Goal: Entertainment & Leisure: Browse casually

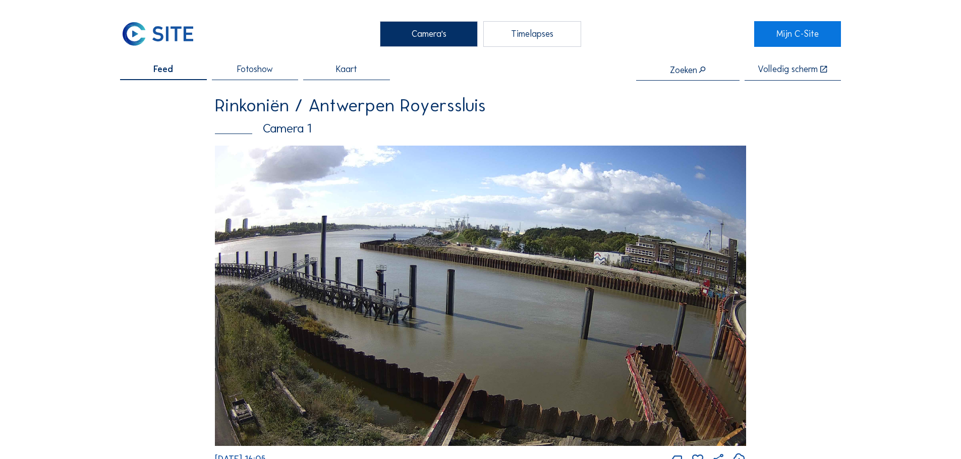
click at [393, 257] on img at bounding box center [480, 296] width 531 height 301
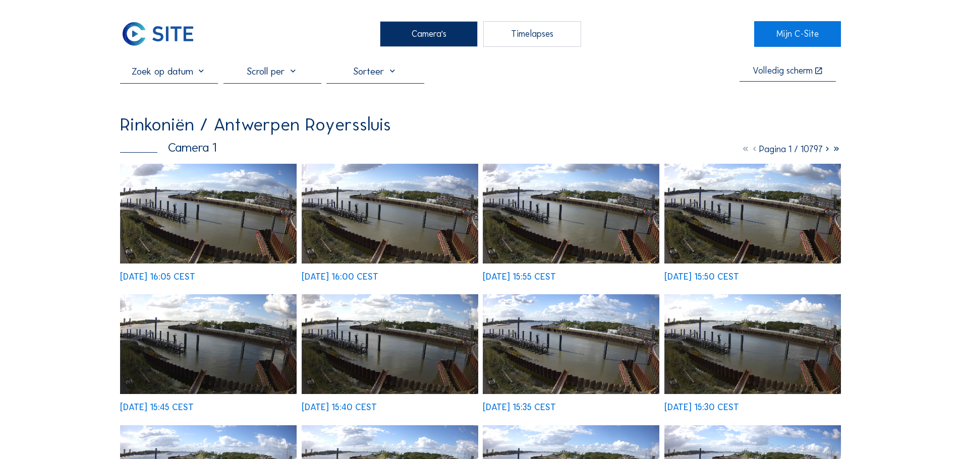
click at [204, 198] on img at bounding box center [208, 214] width 176 height 100
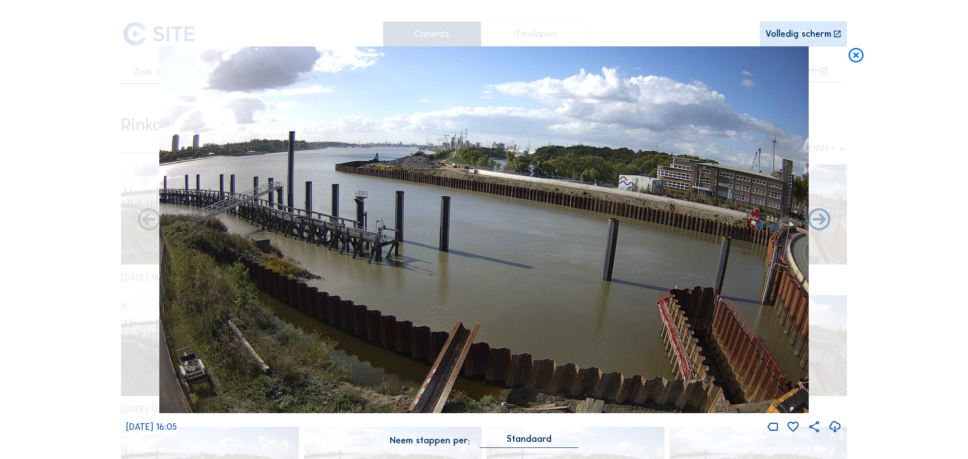
click at [856, 59] on icon at bounding box center [856, 55] width 18 height 19
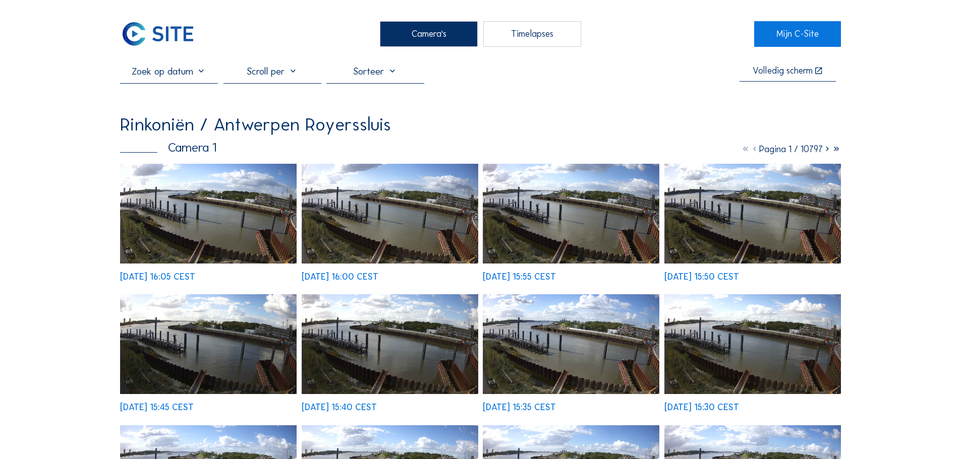
click at [162, 72] on input "text" at bounding box center [169, 71] width 98 height 12
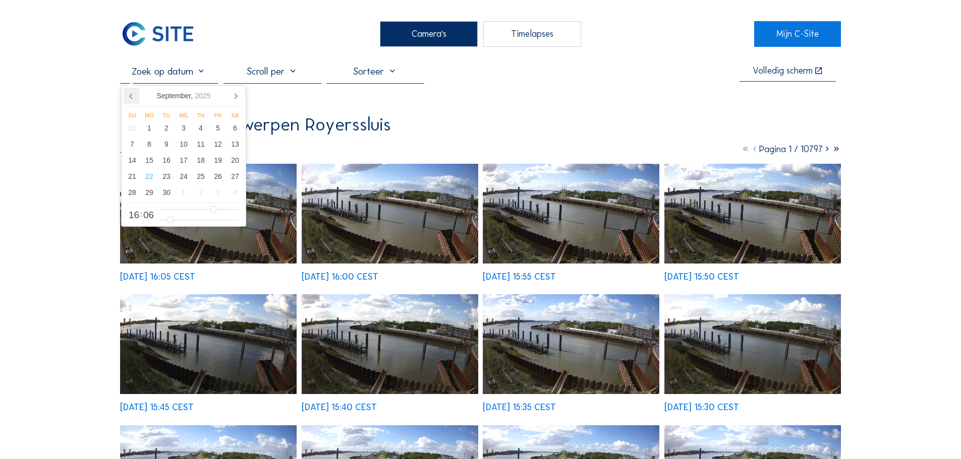
click at [132, 100] on icon at bounding box center [132, 96] width 16 height 16
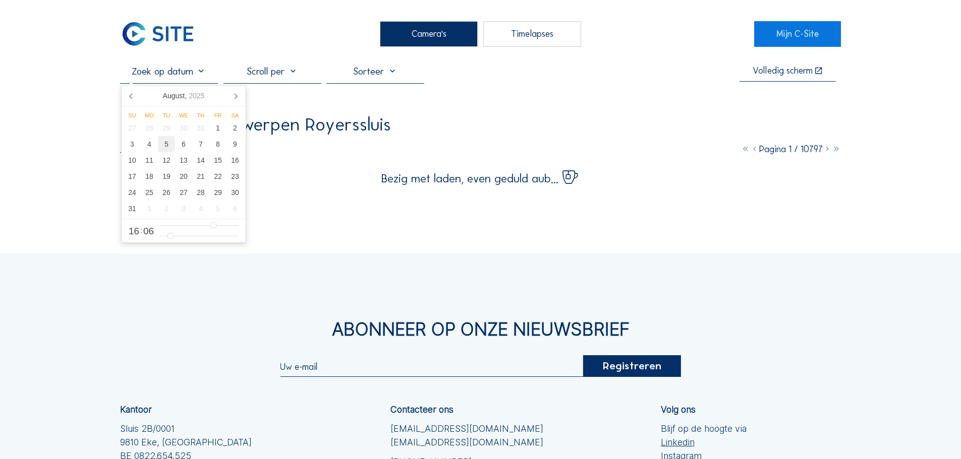
click at [165, 146] on div "5" at bounding box center [166, 144] width 17 height 16
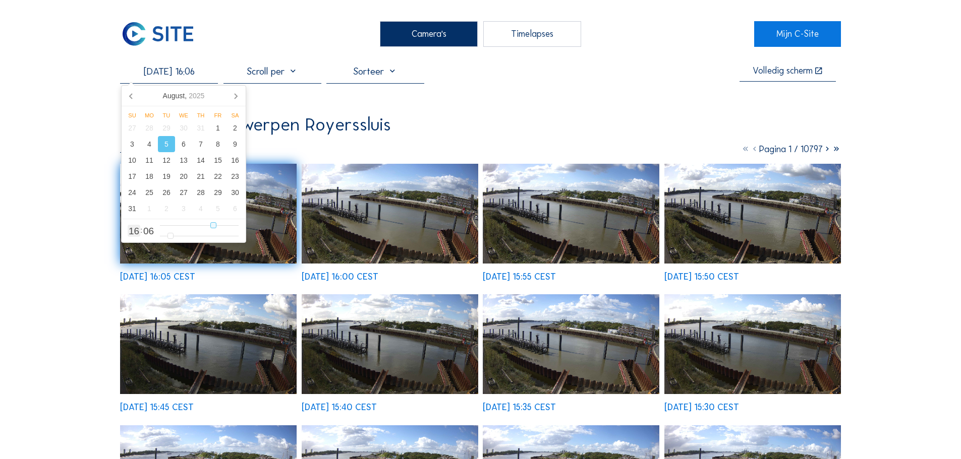
type input "05/08/2025 15:06"
type input "15"
type input "05/08/2025 14:06"
type input "14"
type input "05/08/2025 13:06"
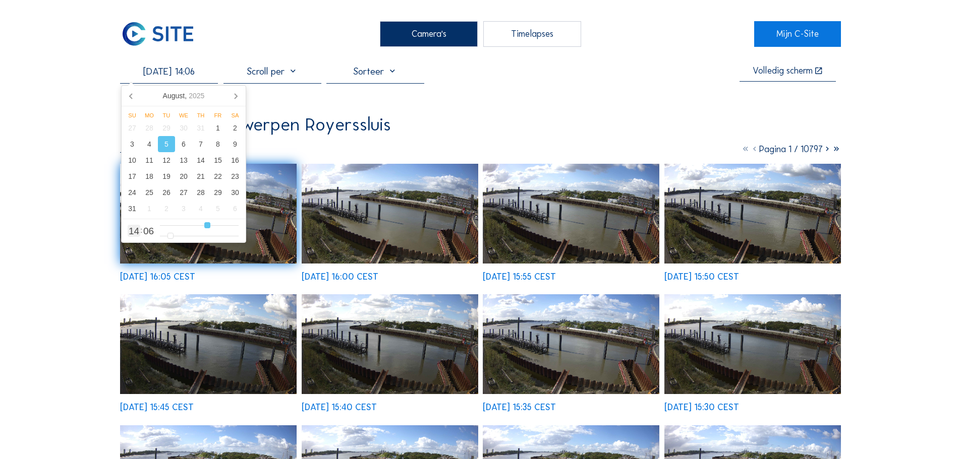
type input "13"
type input "05/08/2025 12:06"
type input "12"
type input "05/08/2025 11:06"
type input "11"
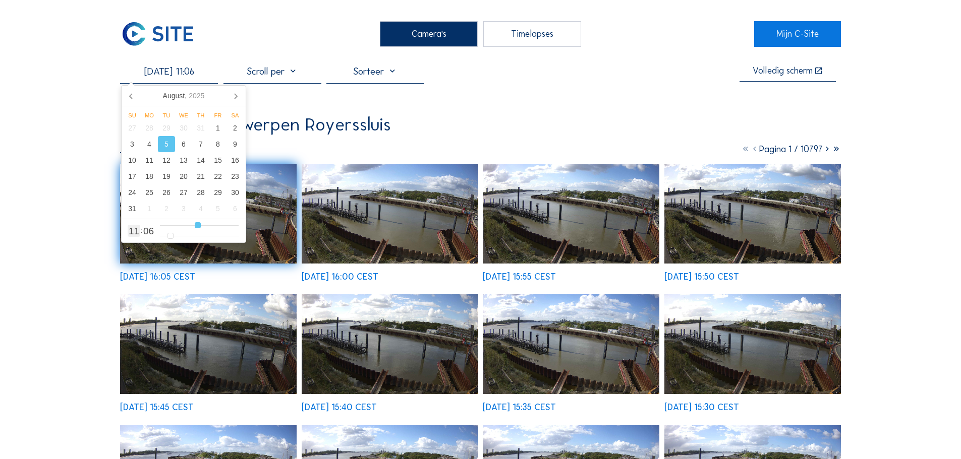
type input "05/08/2025 10:06"
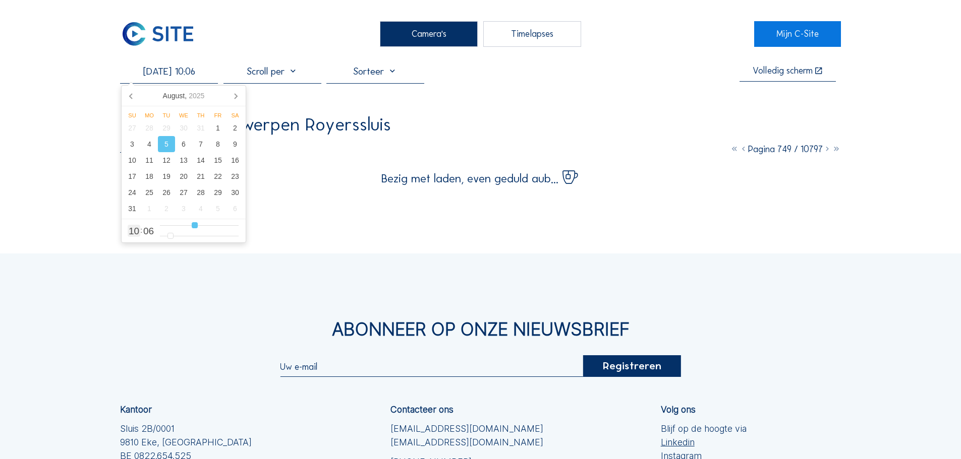
drag, startPoint x: 214, startPoint y: 226, endPoint x: 194, endPoint y: 231, distance: 20.3
type input "10"
click at [194, 230] on input "range" at bounding box center [199, 225] width 79 height 9
click at [71, 169] on div "Camera's Timelapses Mijn C-Site 05/08/2025 10:06 Volledig scherm Rinkoniën / An…" at bounding box center [480, 308] width 961 height 617
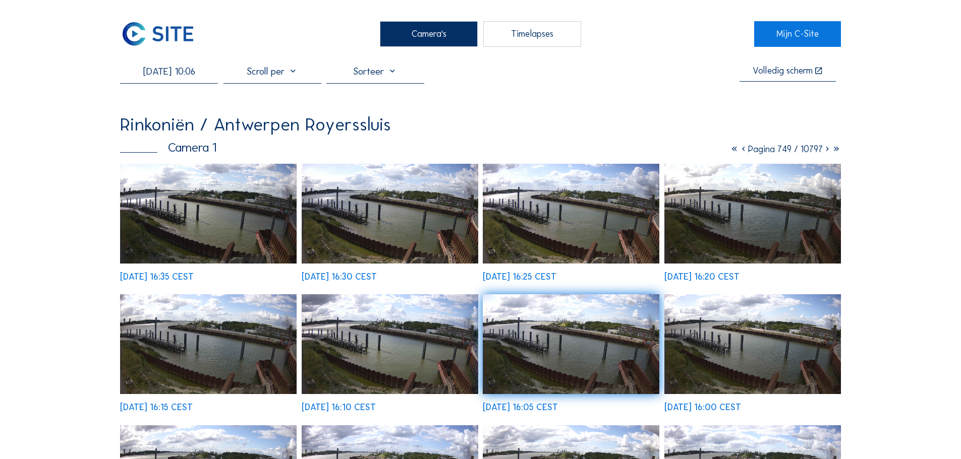
click at [224, 225] on img at bounding box center [208, 214] width 176 height 100
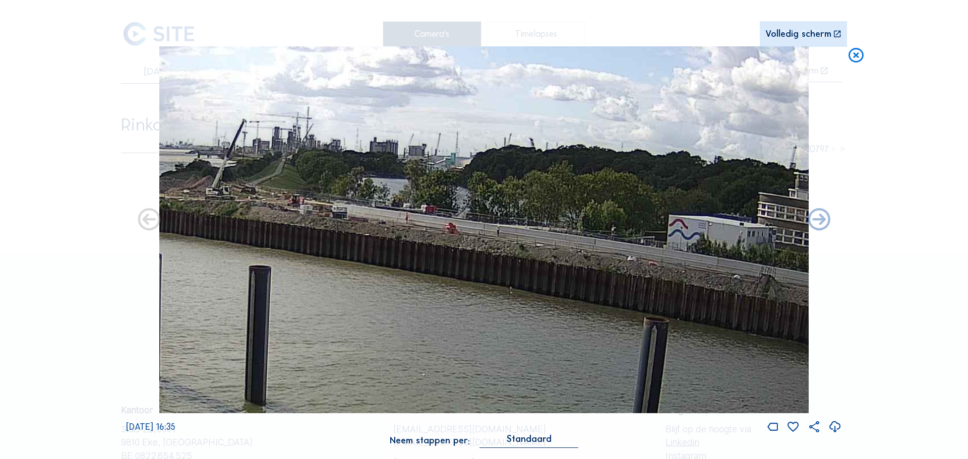
drag, startPoint x: 460, startPoint y: 146, endPoint x: 328, endPoint y: 205, distance: 144.0
click at [329, 205] on img at bounding box center [484, 230] width 650 height 368
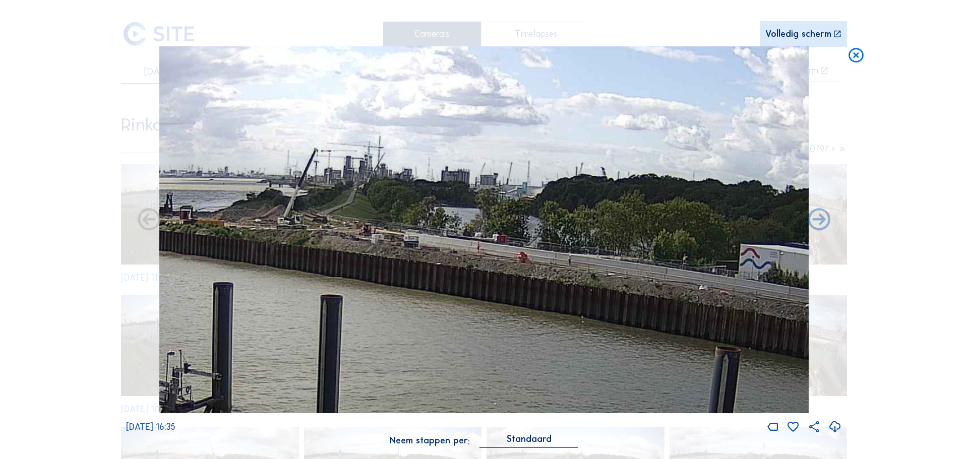
drag, startPoint x: 699, startPoint y: 315, endPoint x: 788, endPoint y: 347, distance: 93.8
click at [788, 347] on img at bounding box center [484, 230] width 650 height 368
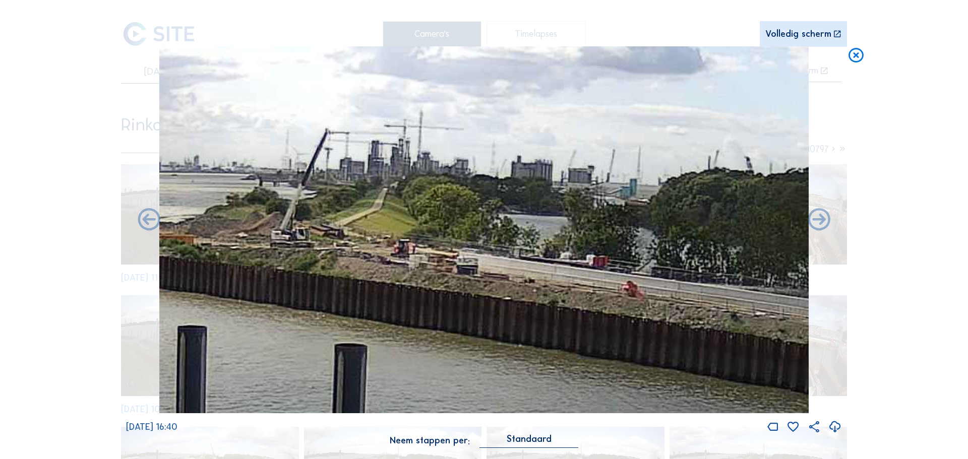
drag, startPoint x: 558, startPoint y: 331, endPoint x: 540, endPoint y: 340, distance: 20.3
click at [540, 340] on img at bounding box center [484, 230] width 650 height 368
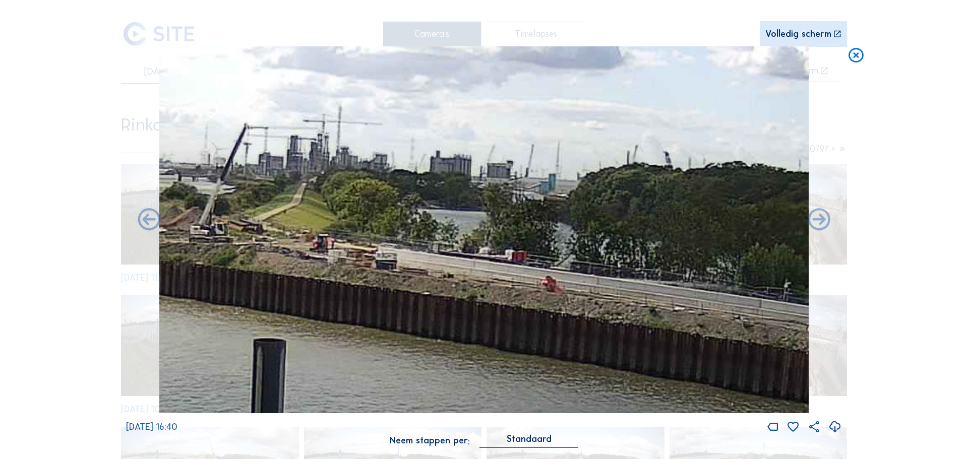
drag, startPoint x: 556, startPoint y: 260, endPoint x: 447, endPoint y: 251, distance: 108.7
click at [483, 250] on img at bounding box center [484, 230] width 650 height 368
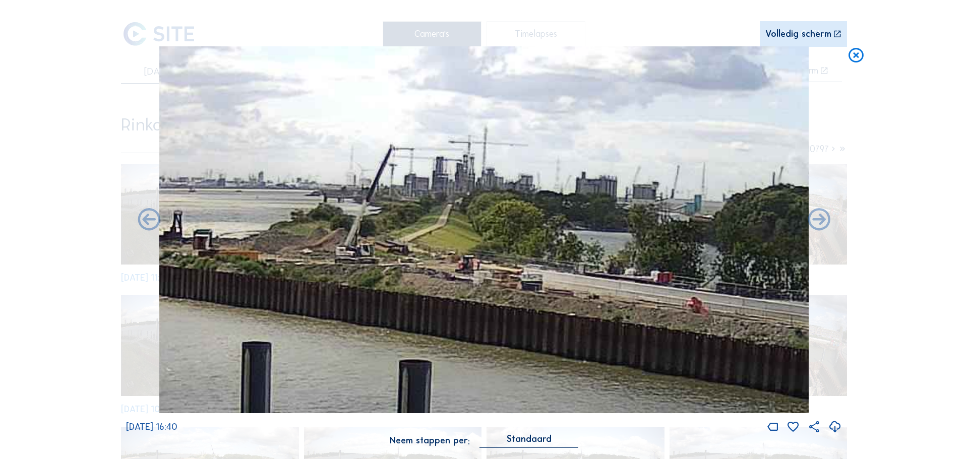
drag, startPoint x: 266, startPoint y: 240, endPoint x: 407, endPoint y: 260, distance: 143.0
click at [407, 260] on img at bounding box center [484, 230] width 650 height 368
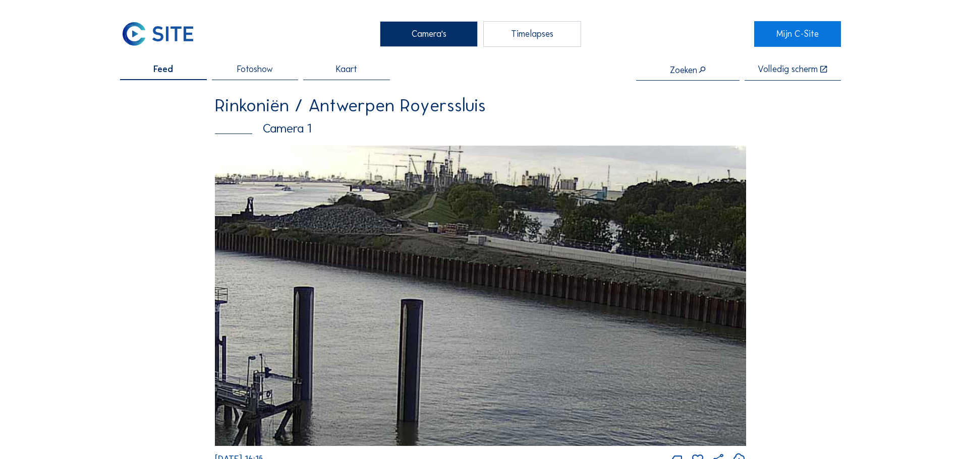
drag, startPoint x: 531, startPoint y: 219, endPoint x: 532, endPoint y: 262, distance: 42.9
click at [532, 262] on img at bounding box center [480, 296] width 531 height 301
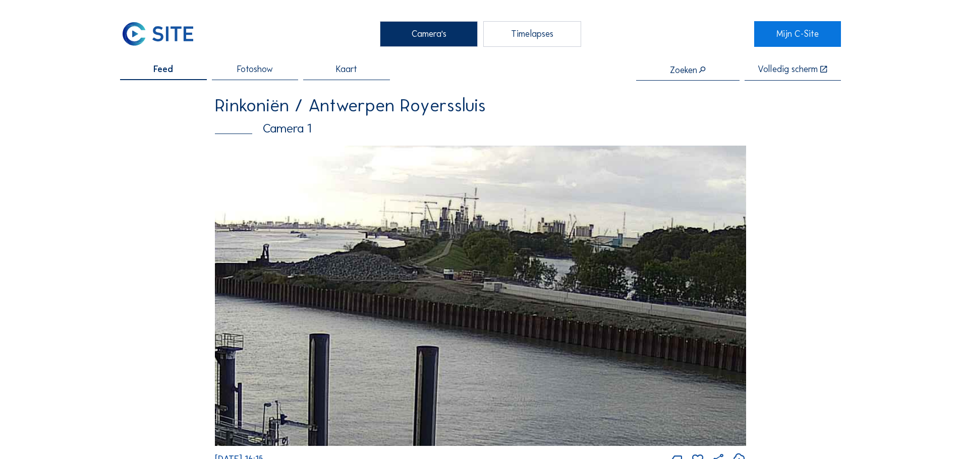
drag, startPoint x: 498, startPoint y: 215, endPoint x: 513, endPoint y: 262, distance: 49.4
click at [513, 262] on img at bounding box center [480, 296] width 531 height 301
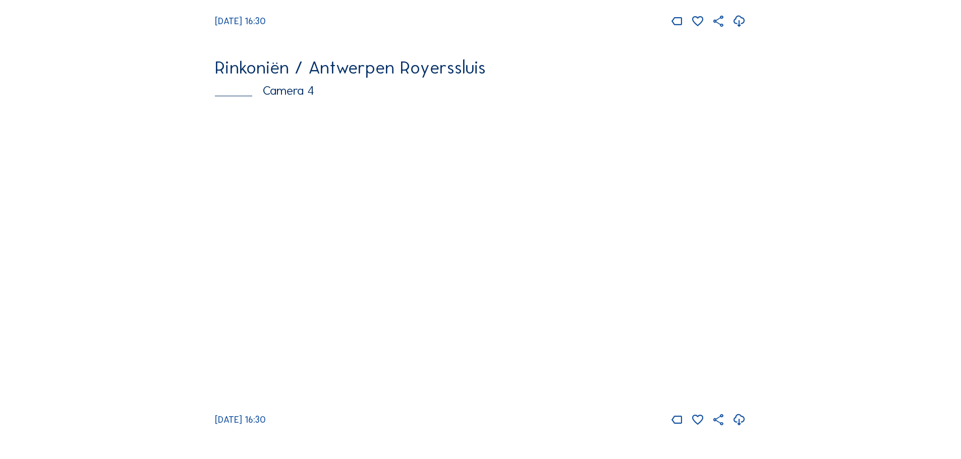
scroll to position [1715, 0]
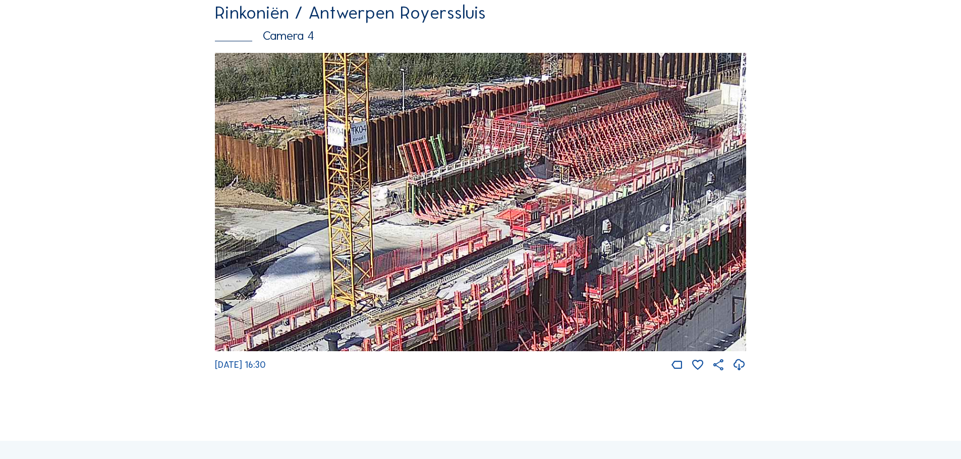
drag, startPoint x: 410, startPoint y: 248, endPoint x: 595, endPoint y: 258, distance: 185.3
click at [595, 258] on img at bounding box center [480, 202] width 531 height 299
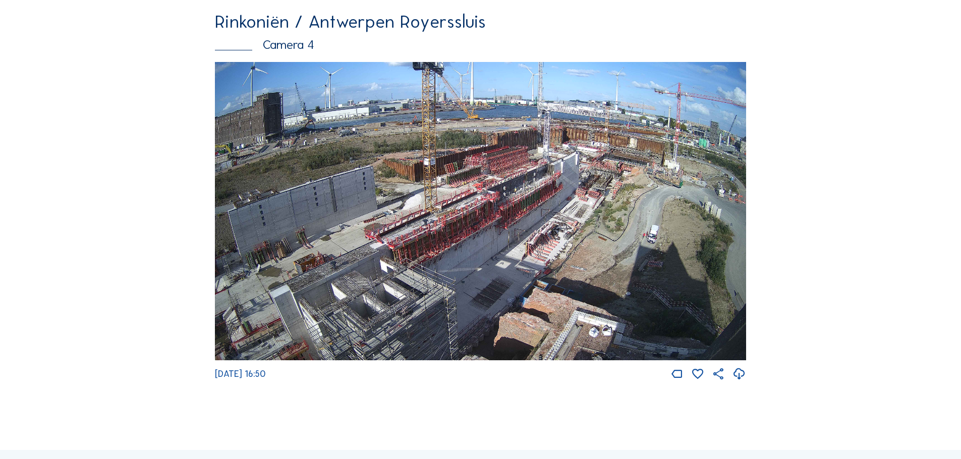
scroll to position [1714, 0]
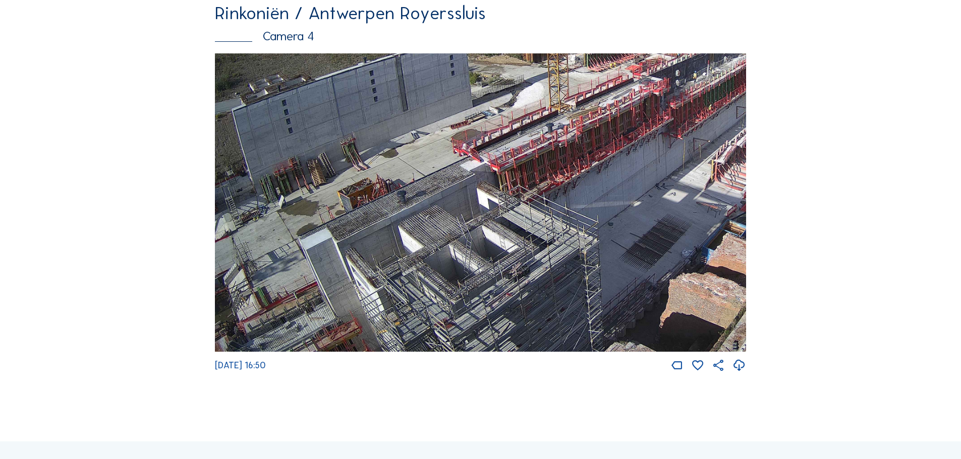
drag, startPoint x: 374, startPoint y: 317, endPoint x: 472, endPoint y: 140, distance: 203.1
click at [472, 140] on img at bounding box center [480, 202] width 531 height 299
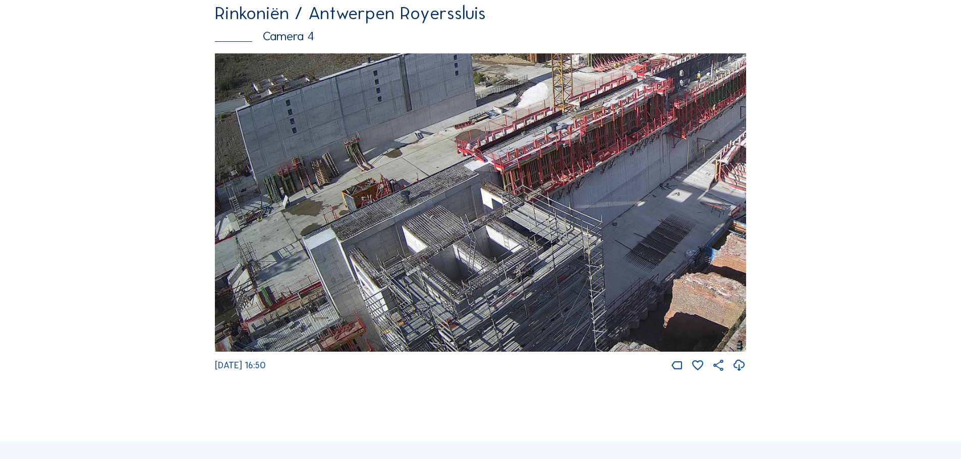
drag, startPoint x: 435, startPoint y: 307, endPoint x: 527, endPoint y: 226, distance: 122.9
click at [527, 226] on img at bounding box center [480, 202] width 531 height 299
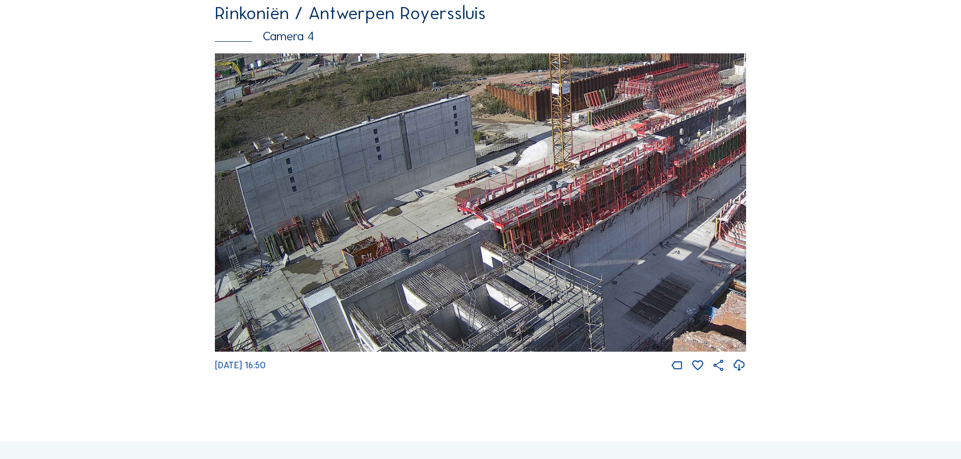
click at [512, 306] on img at bounding box center [480, 202] width 531 height 299
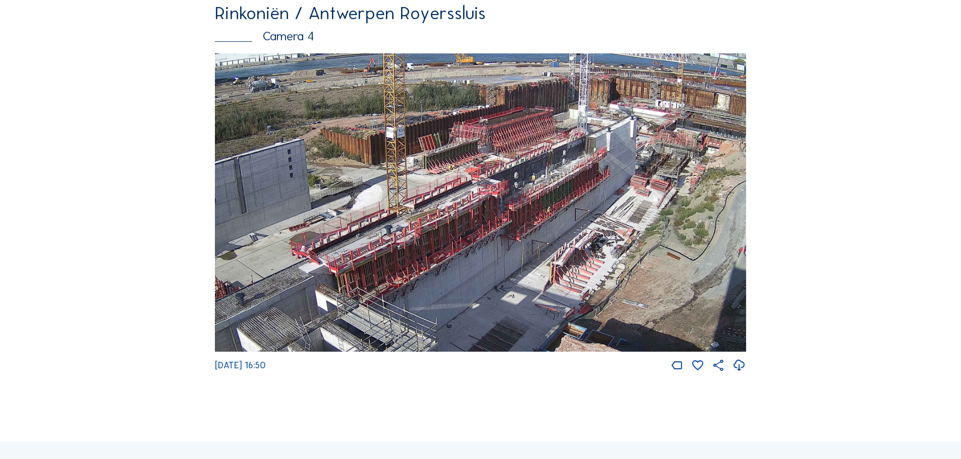
drag, startPoint x: 617, startPoint y: 214, endPoint x: 451, endPoint y: 258, distance: 171.5
click at [451, 258] on img at bounding box center [480, 202] width 531 height 299
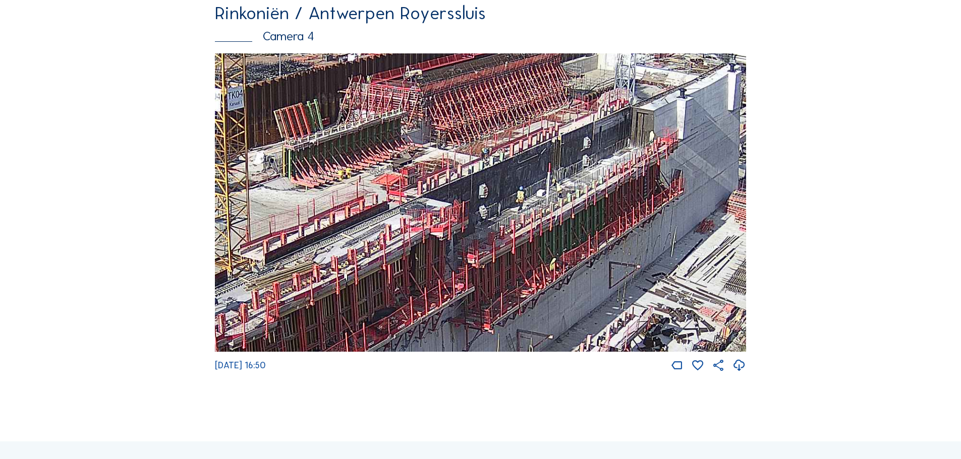
drag, startPoint x: 522, startPoint y: 252, endPoint x: 538, endPoint y: 187, distance: 67.5
click at [538, 187] on img at bounding box center [480, 202] width 531 height 299
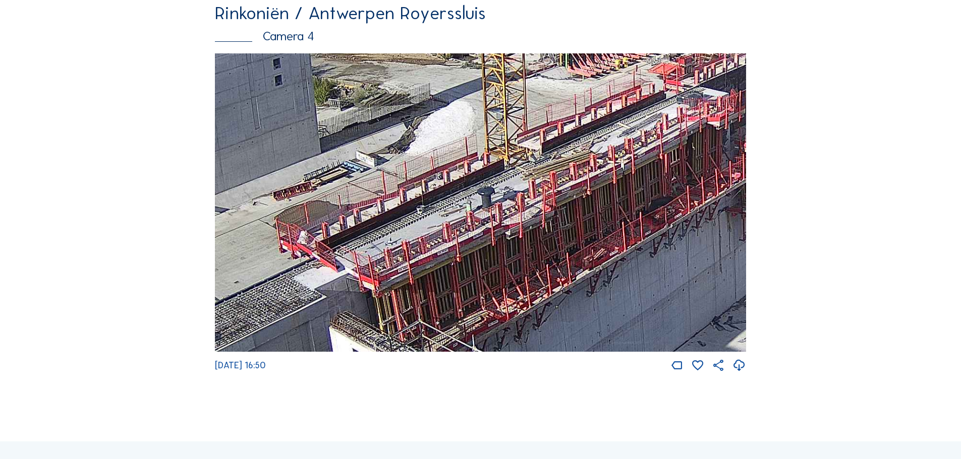
drag, startPoint x: 381, startPoint y: 233, endPoint x: 653, endPoint y: 137, distance: 289.3
click at [653, 137] on img at bounding box center [480, 202] width 531 height 299
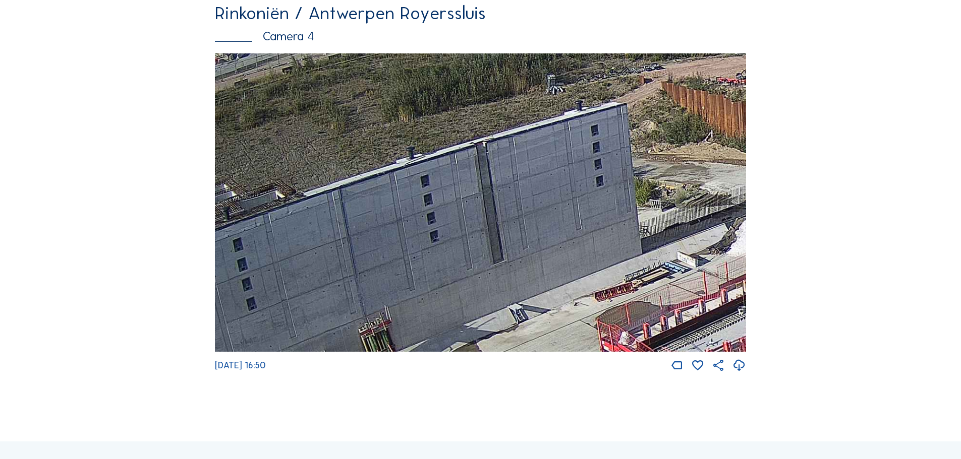
drag, startPoint x: 371, startPoint y: 233, endPoint x: 641, endPoint y: 330, distance: 287.1
click at [689, 334] on img at bounding box center [480, 202] width 531 height 299
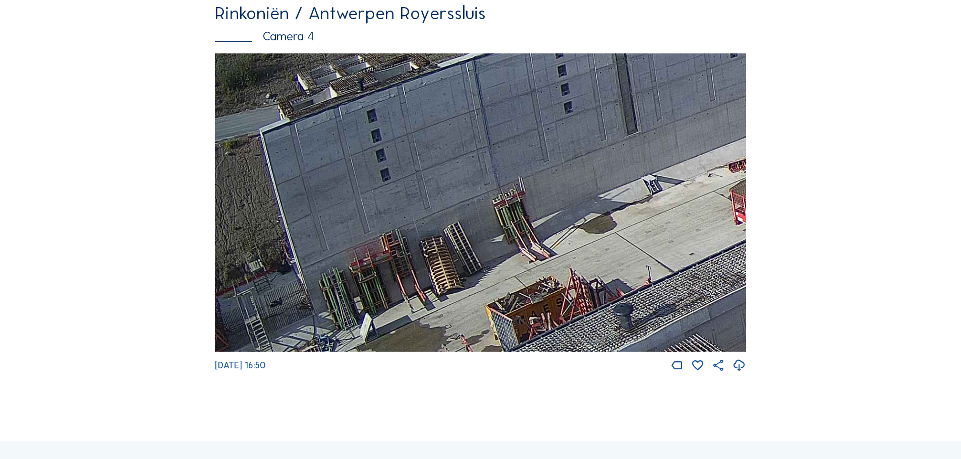
drag, startPoint x: 310, startPoint y: 285, endPoint x: 875, endPoint y: 157, distance: 580.2
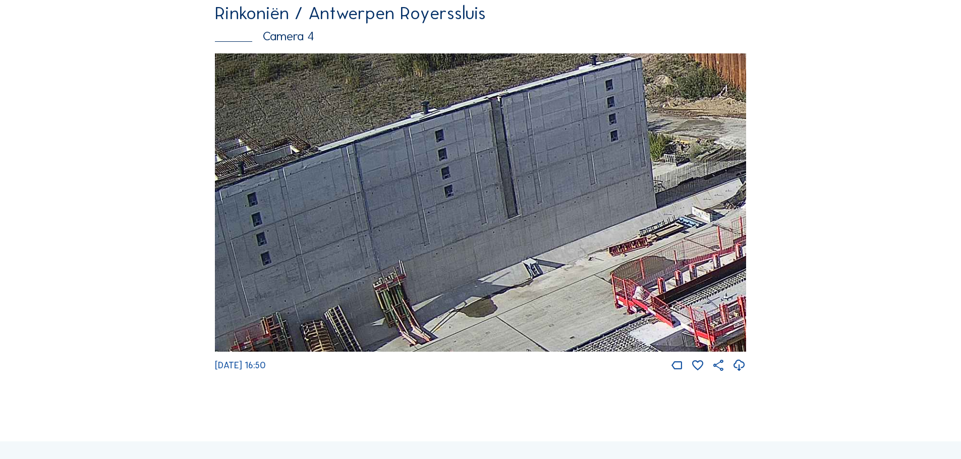
drag, startPoint x: 618, startPoint y: 141, endPoint x: 499, endPoint y: 224, distance: 145.9
click at [499, 224] on img at bounding box center [480, 202] width 531 height 299
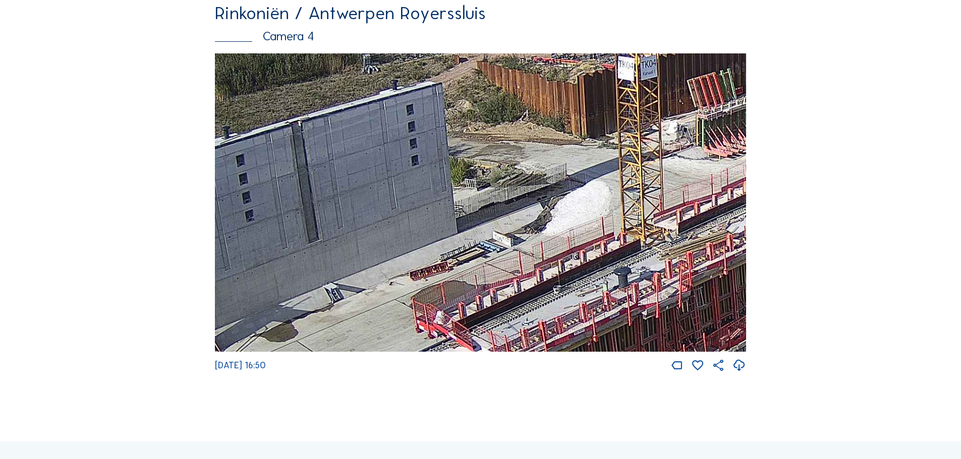
drag, startPoint x: 667, startPoint y: 156, endPoint x: 458, endPoint y: 175, distance: 209.6
click at [461, 178] on img at bounding box center [480, 202] width 531 height 299
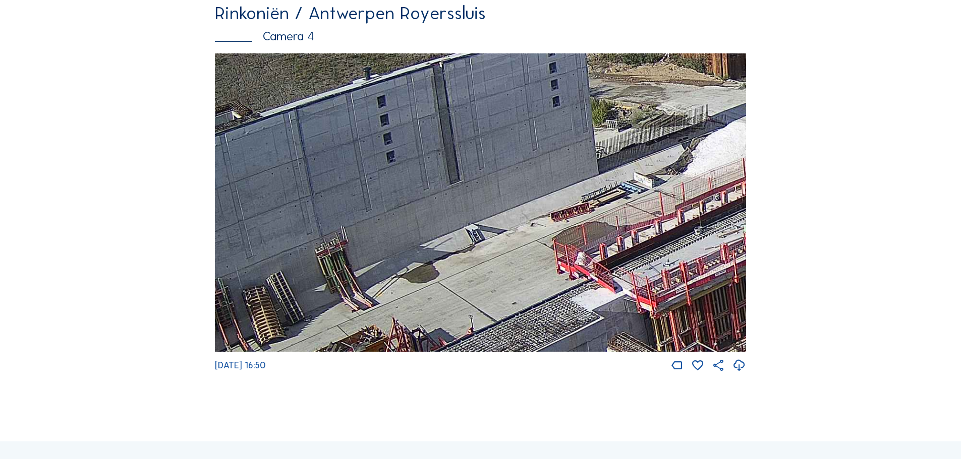
drag, startPoint x: 416, startPoint y: 152, endPoint x: 685, endPoint y: 74, distance: 280.2
click at [690, 69] on img at bounding box center [480, 202] width 531 height 299
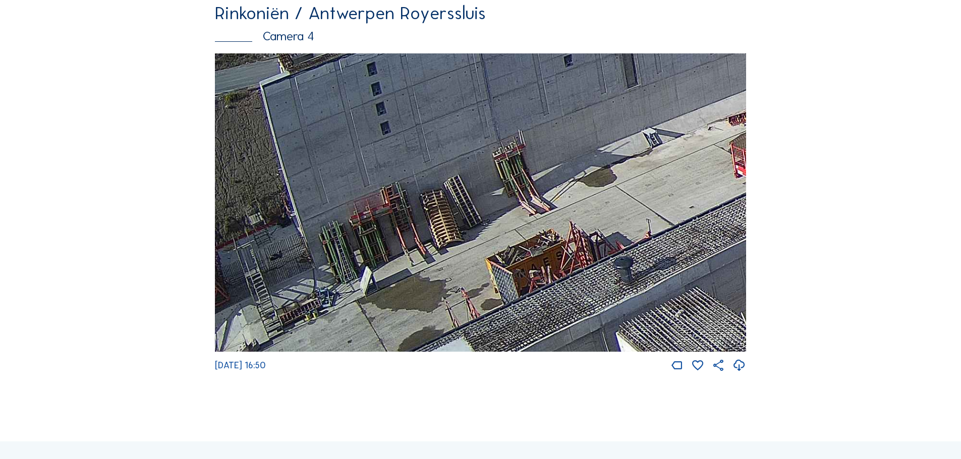
drag, startPoint x: 357, startPoint y: 213, endPoint x: 737, endPoint y: 144, distance: 385.9
click at [737, 144] on img at bounding box center [480, 202] width 531 height 299
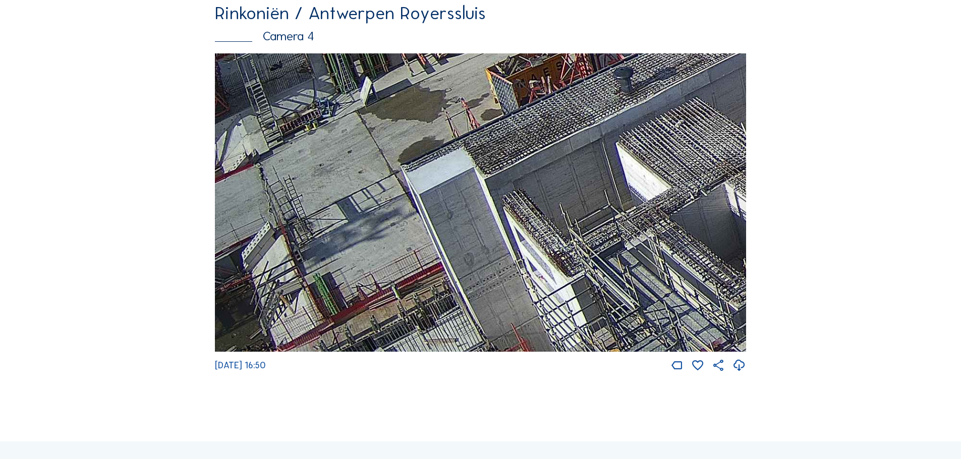
drag, startPoint x: 501, startPoint y: 355, endPoint x: 651, endPoint y: 111, distance: 286.6
click at [651, 111] on img at bounding box center [480, 202] width 531 height 299
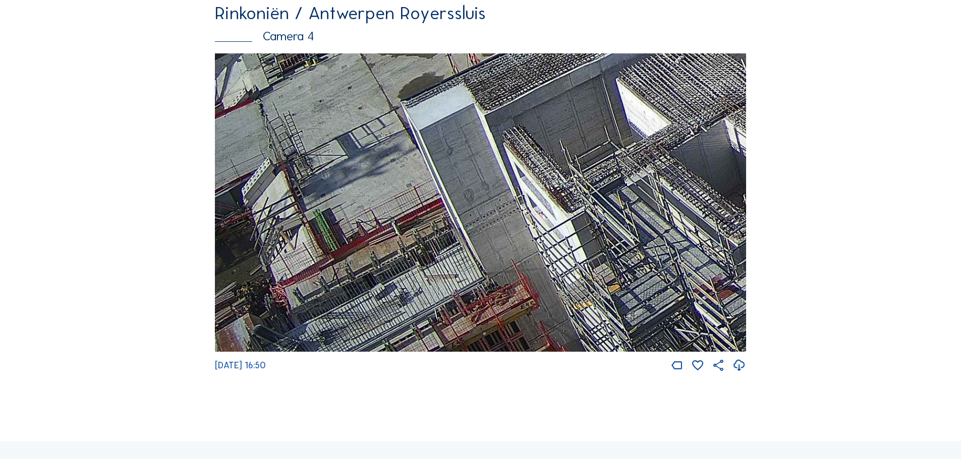
drag, startPoint x: 574, startPoint y: 259, endPoint x: 593, endPoint y: 213, distance: 50.2
click at [592, 215] on img at bounding box center [480, 202] width 531 height 299
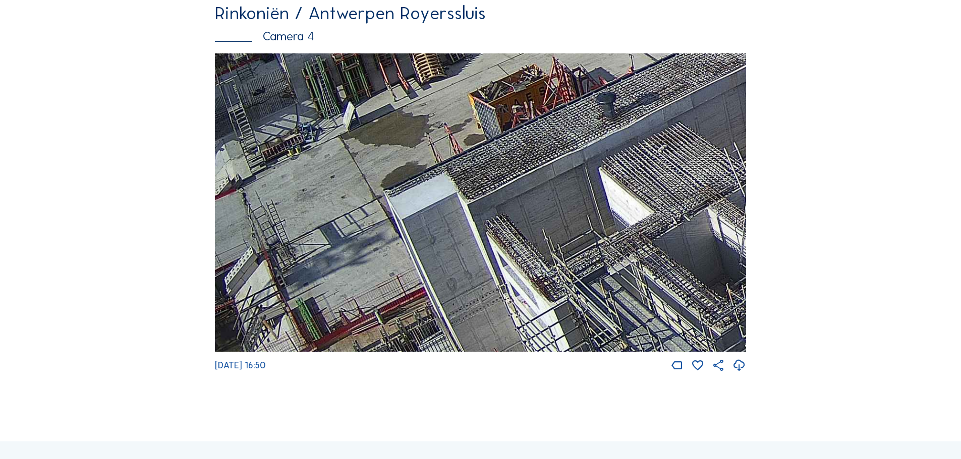
drag, startPoint x: 632, startPoint y: 259, endPoint x: 398, endPoint y: 415, distance: 281.6
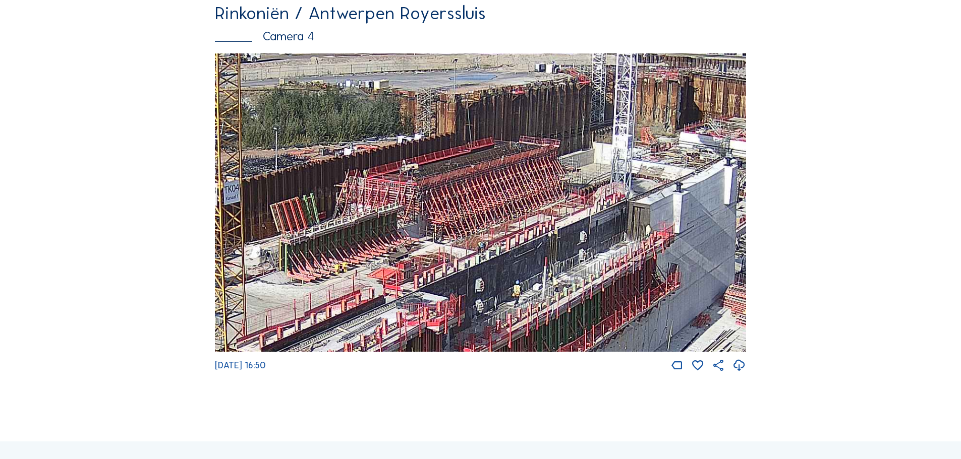
drag, startPoint x: 716, startPoint y: 133, endPoint x: 230, endPoint y: 423, distance: 565.7
drag, startPoint x: 425, startPoint y: 189, endPoint x: 948, endPoint y: 38, distance: 544.3
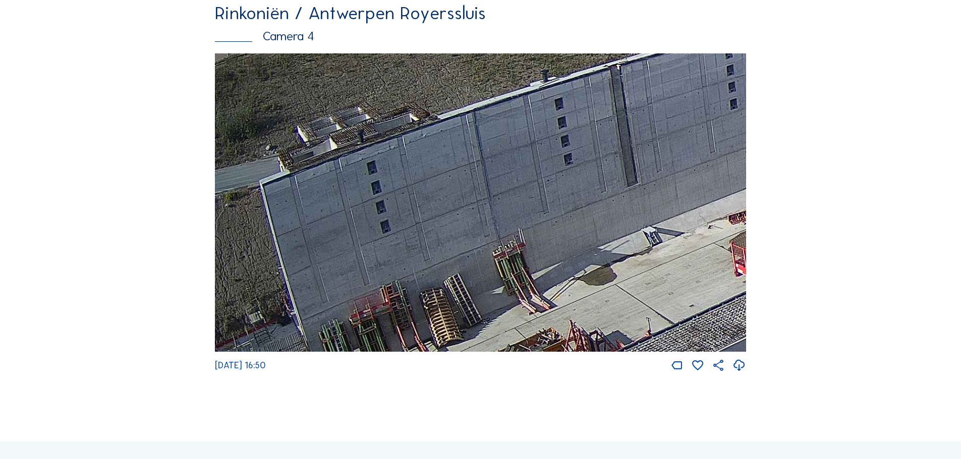
drag, startPoint x: 616, startPoint y: 185, endPoint x: 966, endPoint y: 184, distance: 349.9
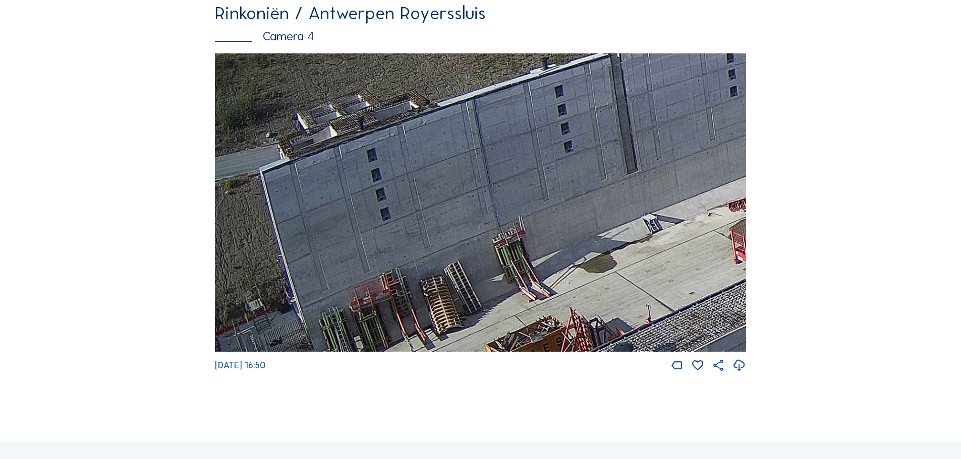
drag, startPoint x: 416, startPoint y: 233, endPoint x: 879, endPoint y: 212, distance: 463.4
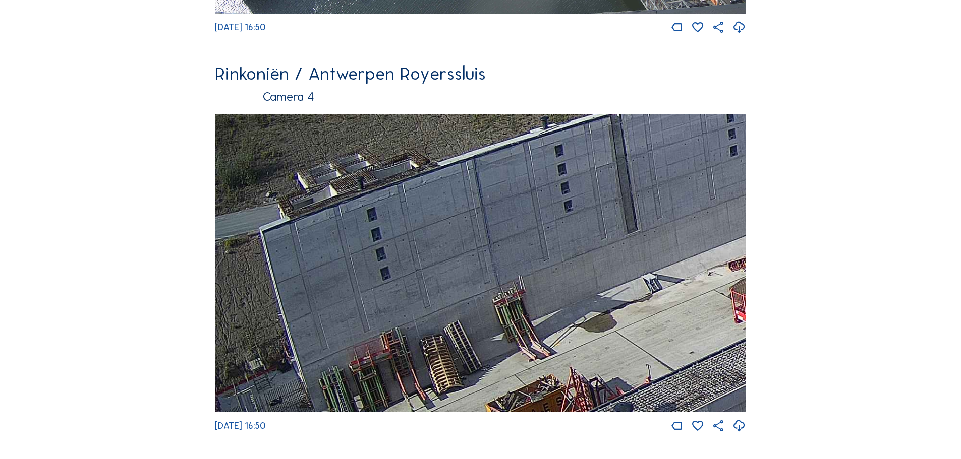
scroll to position [1613, 0]
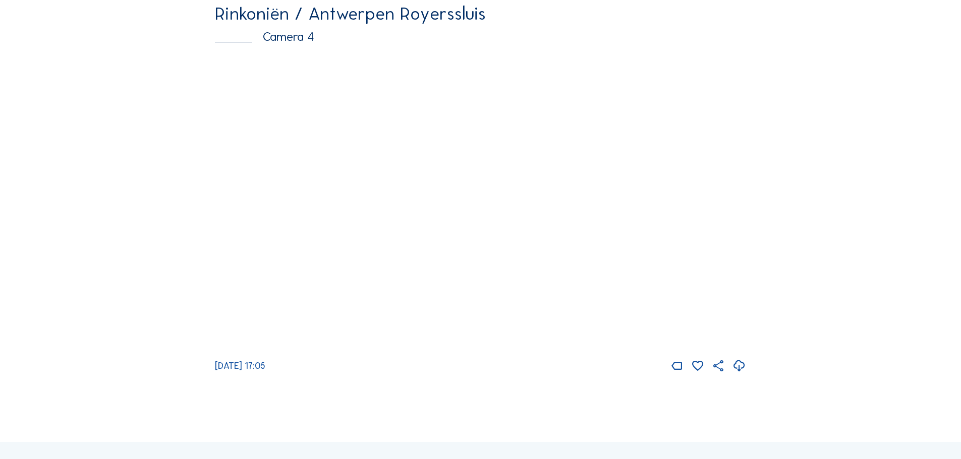
scroll to position [1714, 0]
